Goal: Task Accomplishment & Management: Manage account settings

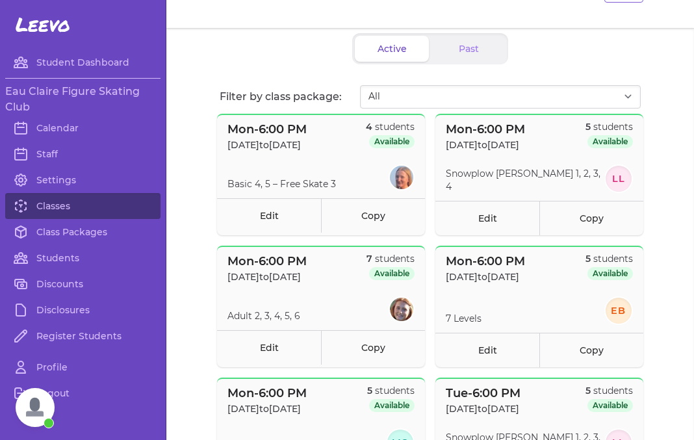
scroll to position [99, 0]
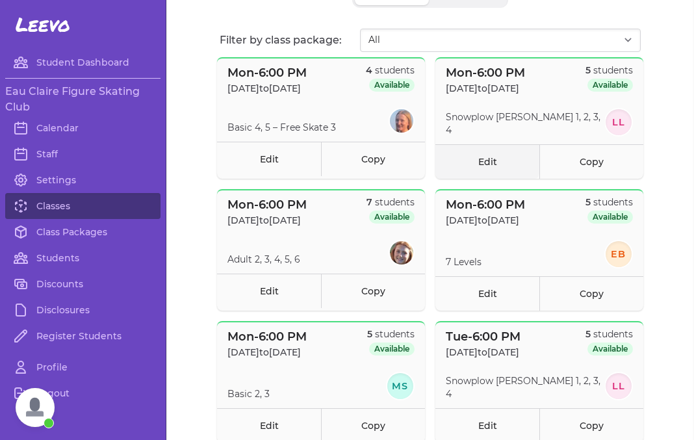
click at [492, 157] on link "Edit" at bounding box center [488, 161] width 104 height 34
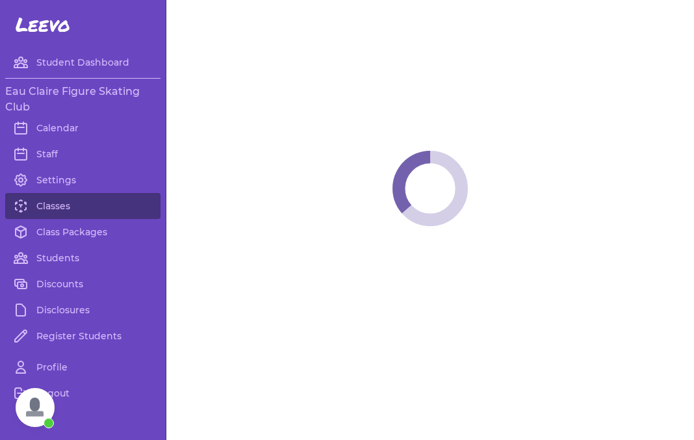
select select "1"
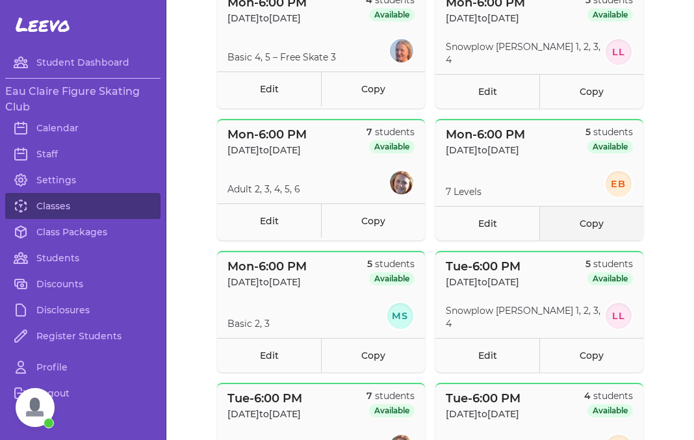
scroll to position [172, 0]
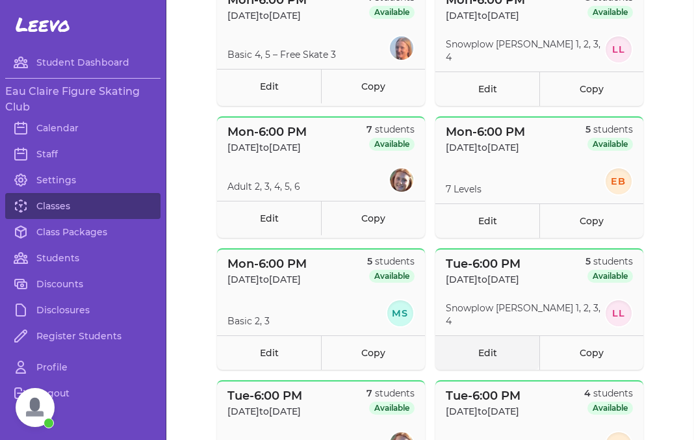
click at [490, 362] on link "Edit" at bounding box center [488, 352] width 104 height 34
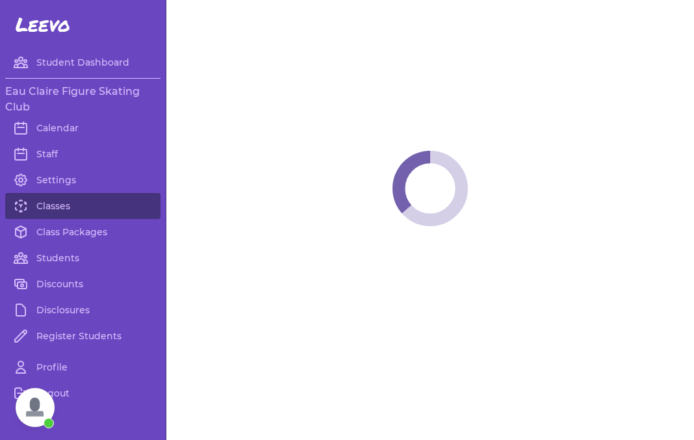
select select "2"
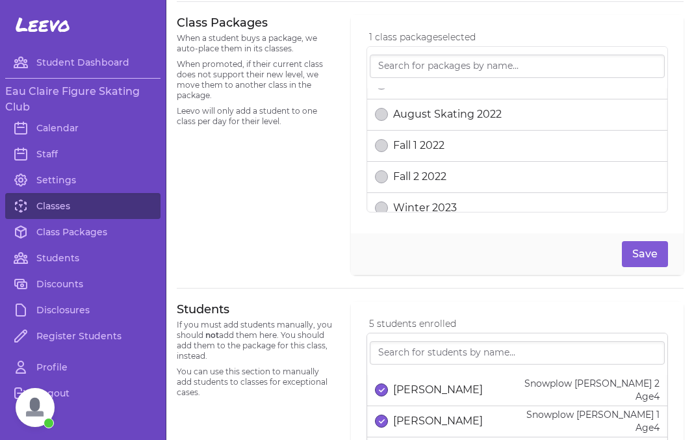
scroll to position [591, 0]
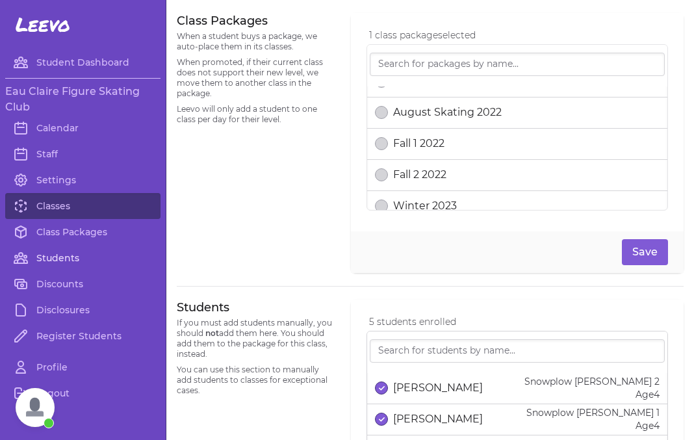
click at [57, 262] on link "Students" at bounding box center [82, 258] width 155 height 26
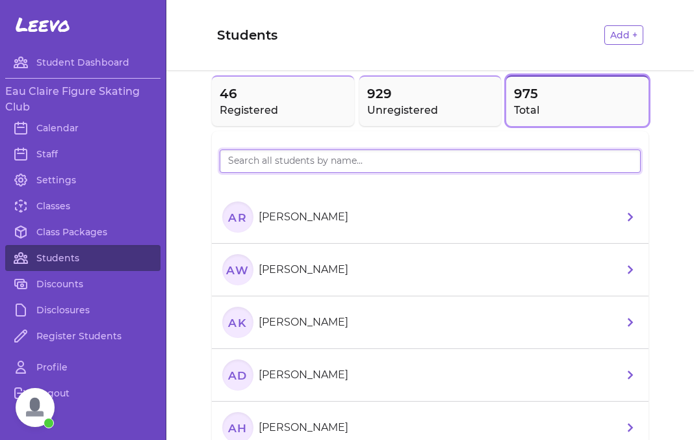
click at [249, 164] on input "search" at bounding box center [430, 161] width 421 height 23
type input "mere"
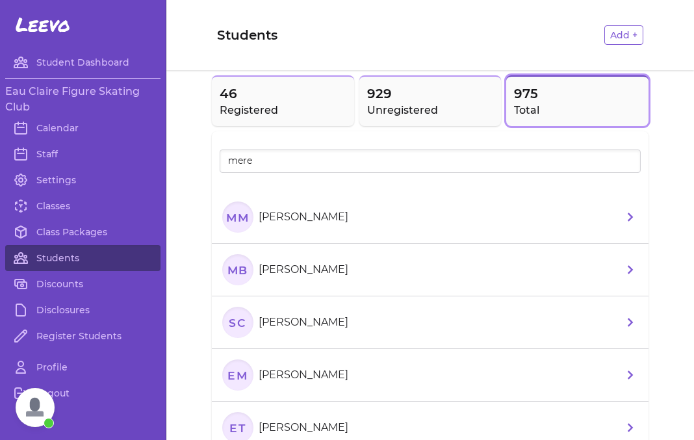
click at [361, 218] on li "MM [PERSON_NAME]" at bounding box center [430, 217] width 437 height 53
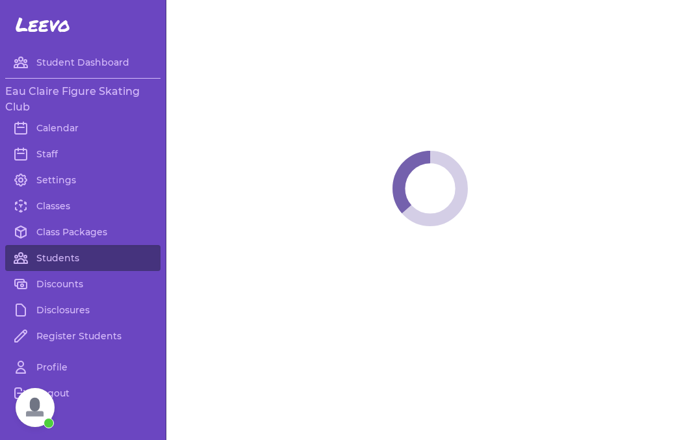
select select "WI"
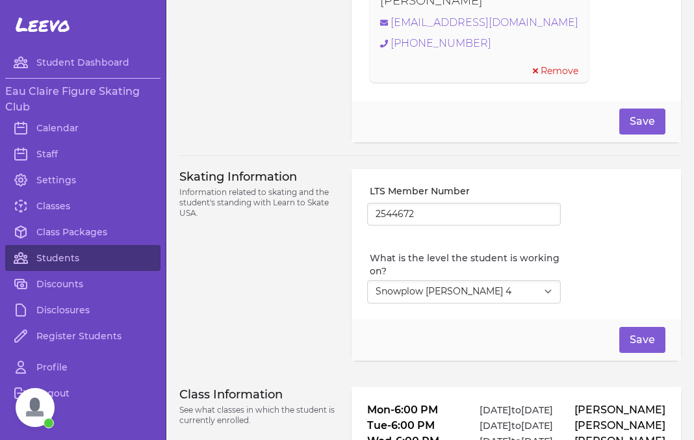
scroll to position [1016, 0]
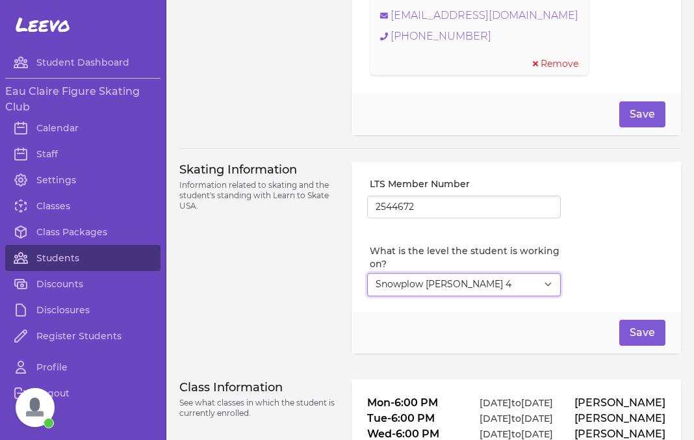
click at [367, 273] on select "Select Level I don't know Basic 1 Basic 2 Basic 3 Basic 4 Basic 5 Basic 6 Snowp…" at bounding box center [464, 284] width 194 height 23
select select "8"
click option "Snowplow [PERSON_NAME] 2" at bounding box center [0, 0] width 0 height 0
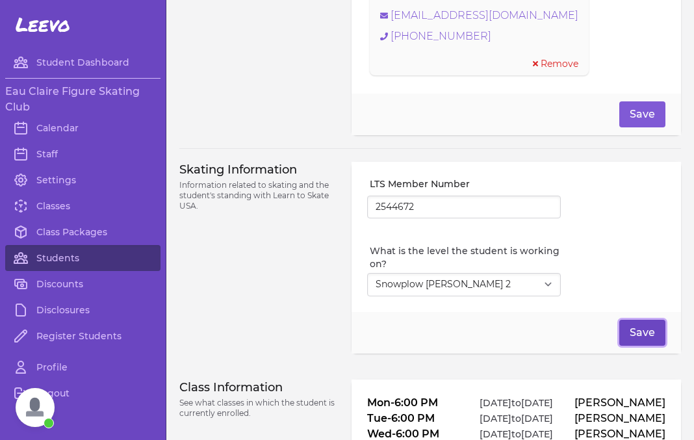
click at [648, 335] on button "Save" at bounding box center [643, 333] width 46 height 26
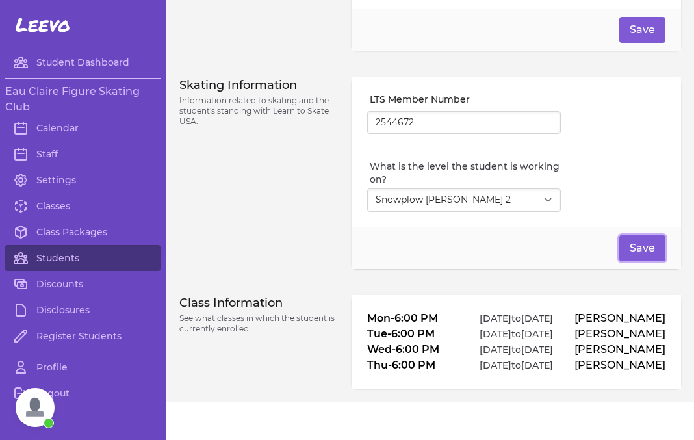
scroll to position [1104, 0]
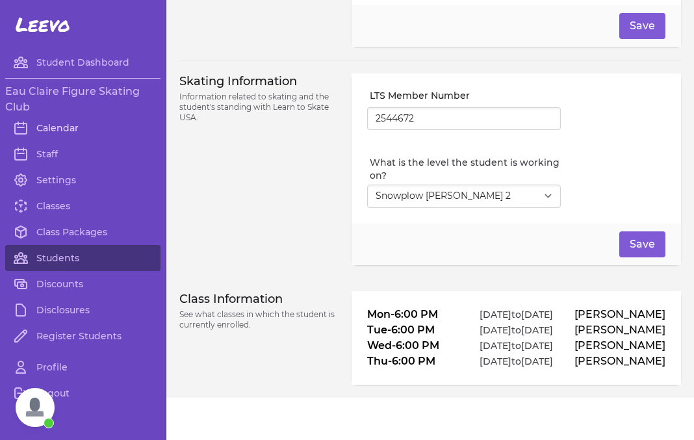
click at [57, 129] on link "Calendar" at bounding box center [82, 128] width 155 height 26
